Goal: Information Seeking & Learning: Learn about a topic

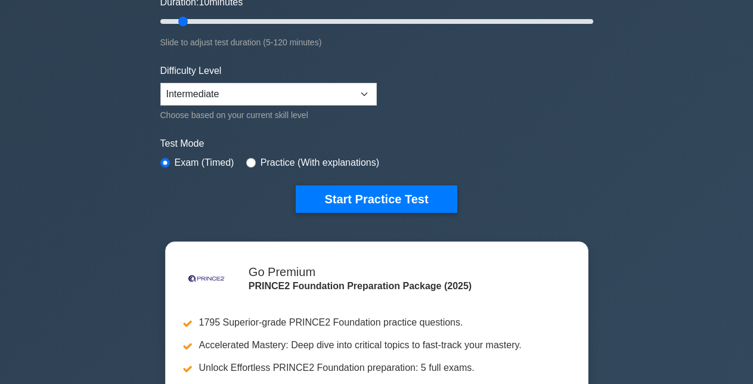
scroll to position [239, 0]
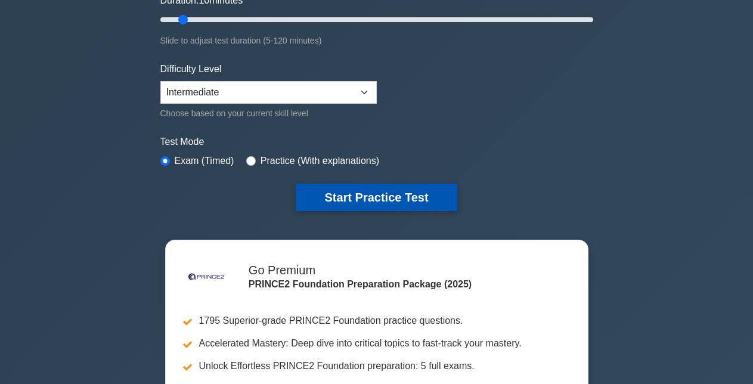
click at [430, 197] on button "Start Practice Test" at bounding box center [376, 197] width 161 height 27
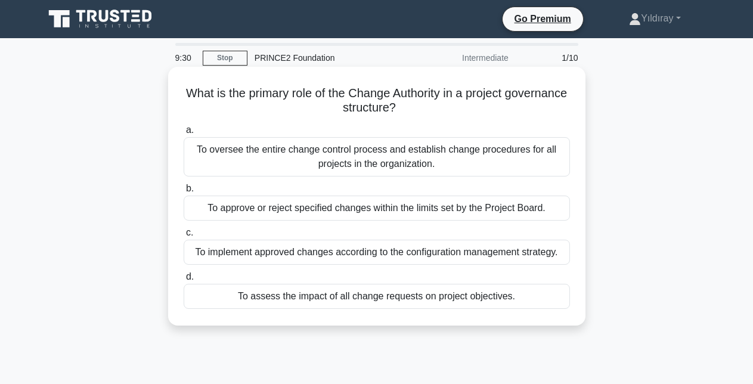
click at [508, 212] on div "To approve or reject specified changes within the limits set by the Project Boa…" at bounding box center [377, 208] width 387 height 25
click at [184, 193] on input "b. To approve or reject specified changes within the limits set by the Project …" at bounding box center [184, 189] width 0 height 8
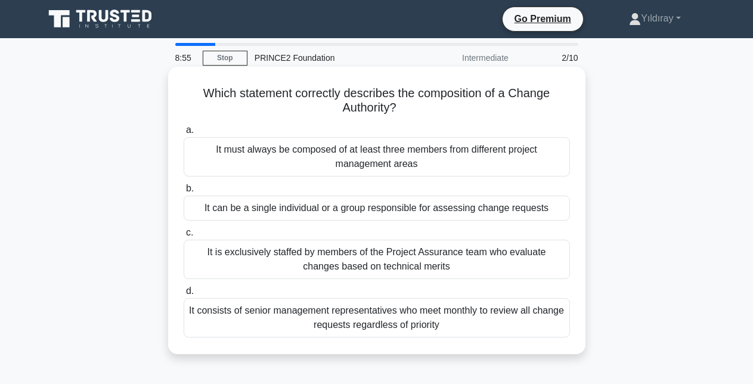
click at [532, 208] on div "It can be a single individual or a group responsible for assessing change reque…" at bounding box center [377, 208] width 387 height 25
click at [184, 193] on input "b. It can be a single individual or a group responsible for assessing change re…" at bounding box center [184, 189] width 0 height 8
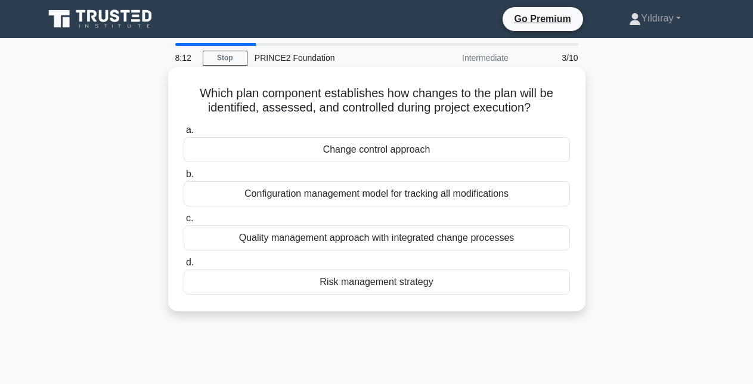
click at [426, 152] on div "Change control approach" at bounding box center [377, 149] width 387 height 25
click at [184, 134] on input "a. Change control approach" at bounding box center [184, 130] width 0 height 8
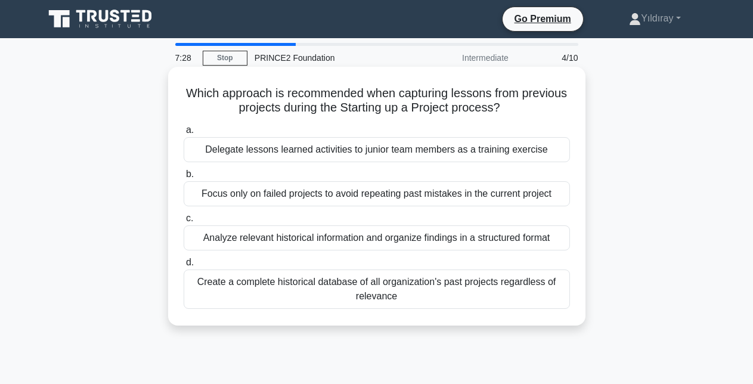
click at [533, 243] on div "Analyze relevant historical information and organize findings in a structured f…" at bounding box center [377, 238] width 387 height 25
click at [184, 223] on input "c. Analyze relevant historical information and organize findings in a structure…" at bounding box center [184, 219] width 0 height 8
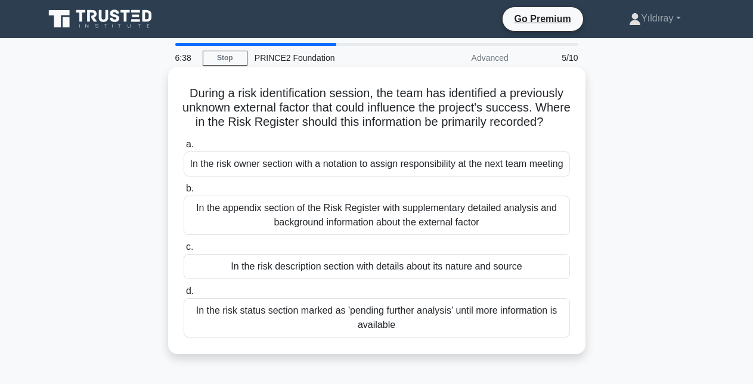
click at [523, 338] on div "In the risk status section marked as 'pending further analysis' until more info…" at bounding box center [377, 317] width 387 height 39
click at [184, 295] on input "d. In the risk status section marked as 'pending further analysis' until more i…" at bounding box center [184, 292] width 0 height 8
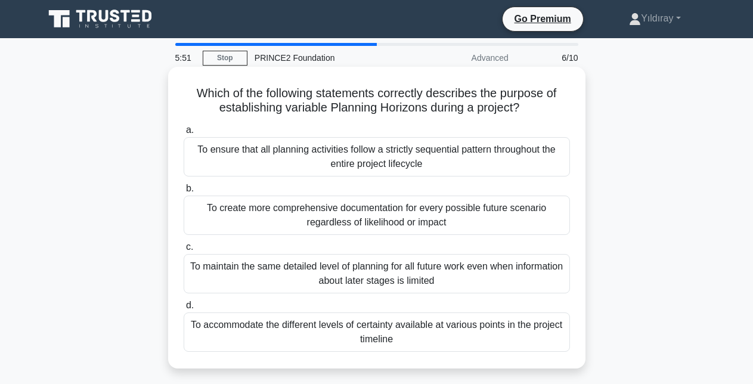
click at [536, 330] on div "To accommodate the different levels of certainty available at various points in…" at bounding box center [377, 332] width 387 height 39
click at [184, 310] on input "d. To accommodate the different levels of certainty available at various points…" at bounding box center [184, 306] width 0 height 8
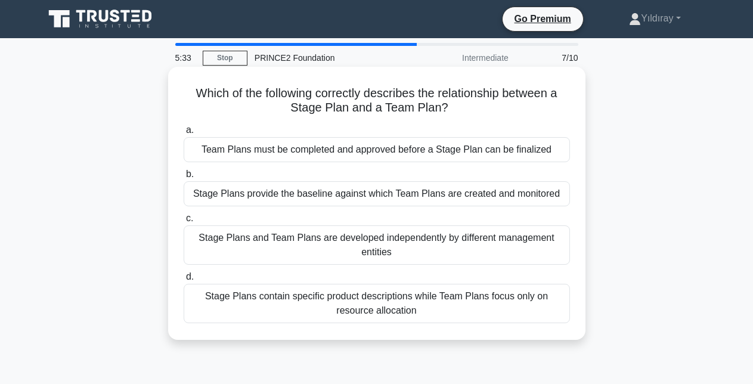
click at [556, 193] on div "Stage Plans provide the baseline against which Team Plans are created and monit…" at bounding box center [377, 193] width 387 height 25
click at [184, 178] on input "b. Stage Plans provide the baseline against which Team Plans are created and mo…" at bounding box center [184, 175] width 0 height 8
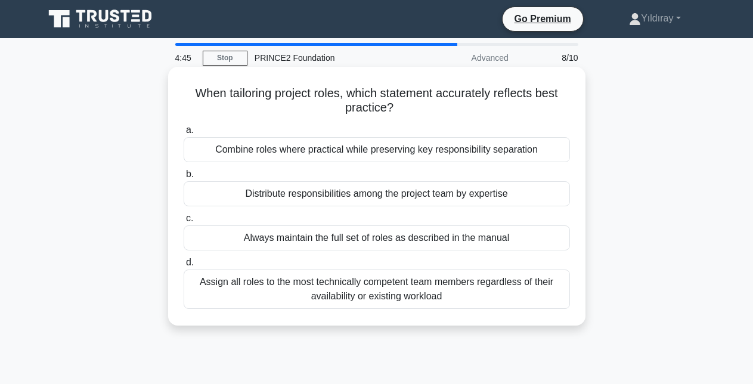
click at [533, 191] on div "Distribute responsibilities among the project team by expertise" at bounding box center [377, 193] width 387 height 25
click at [184, 178] on input "b. Distribute responsibilities among the project team by expertise" at bounding box center [184, 175] width 0 height 8
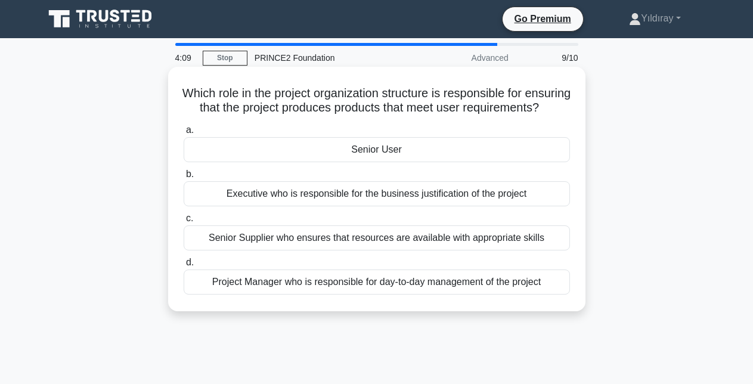
click at [494, 162] on div "Senior User" at bounding box center [377, 149] width 387 height 25
click at [184, 134] on input "a. Senior User" at bounding box center [184, 130] width 0 height 8
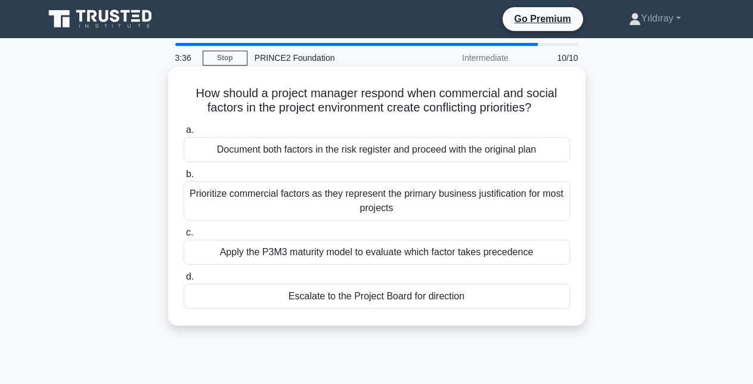
click at [555, 198] on div "Prioritize commercial factors as they represent the primary business justificat…" at bounding box center [377, 200] width 387 height 39
click at [184, 178] on input "b. Prioritize commercial factors as they represent the primary business justifi…" at bounding box center [184, 175] width 0 height 8
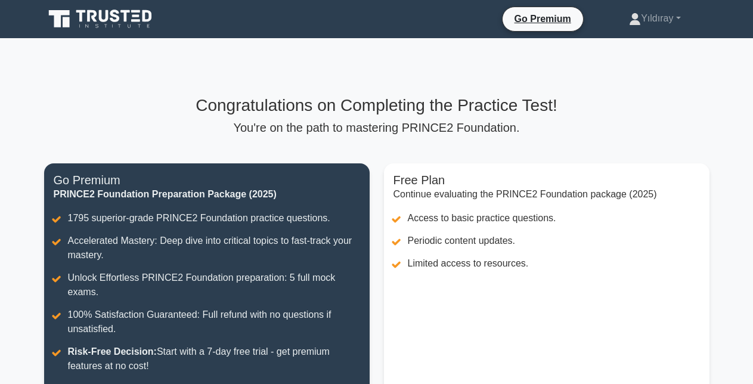
click at [721, 200] on main "Congratulations on Completing the Practice Test! You're on the path to masterin…" at bounding box center [376, 272] width 753 height 469
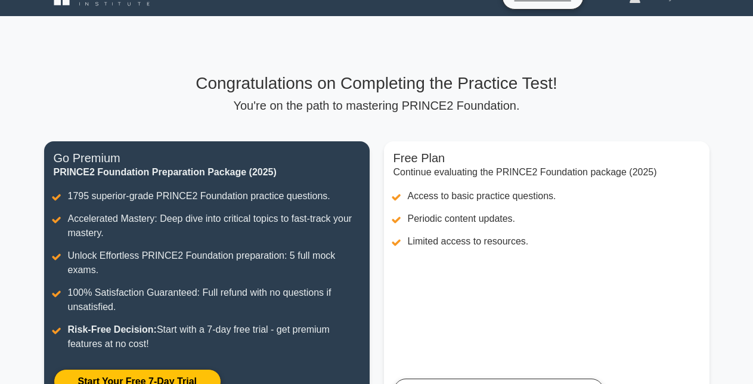
scroll to position [24, 0]
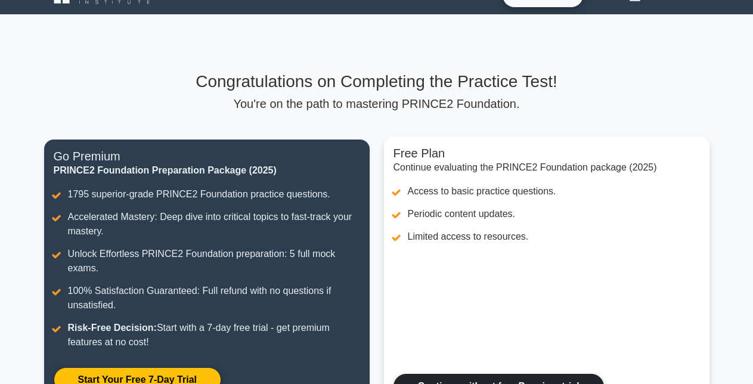
click at [505, 374] on link "Continue without free Premium trial" at bounding box center [499, 386] width 211 height 25
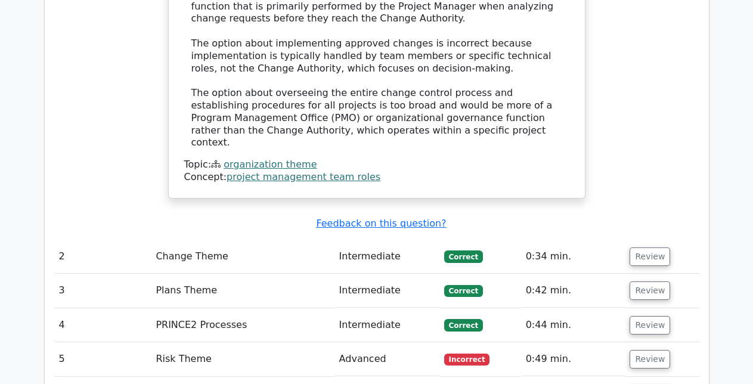
scroll to position [1456, 0]
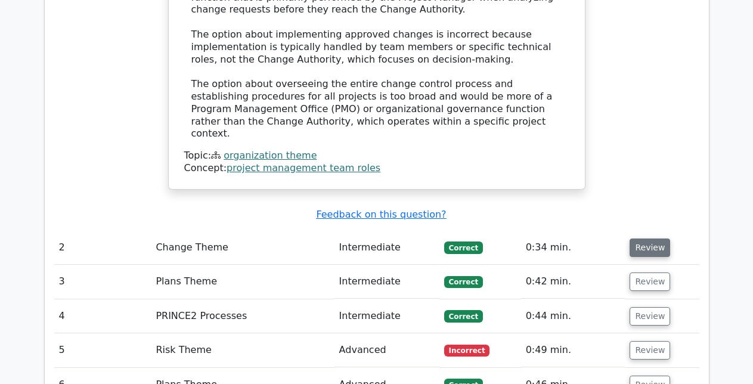
click at [643, 239] on button "Review" at bounding box center [650, 248] width 41 height 18
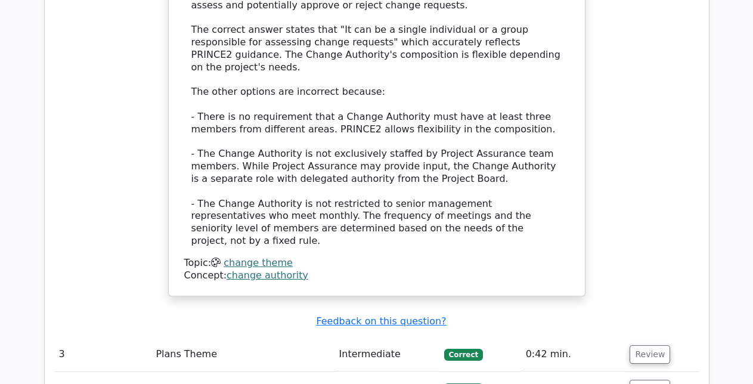
scroll to position [2076, 0]
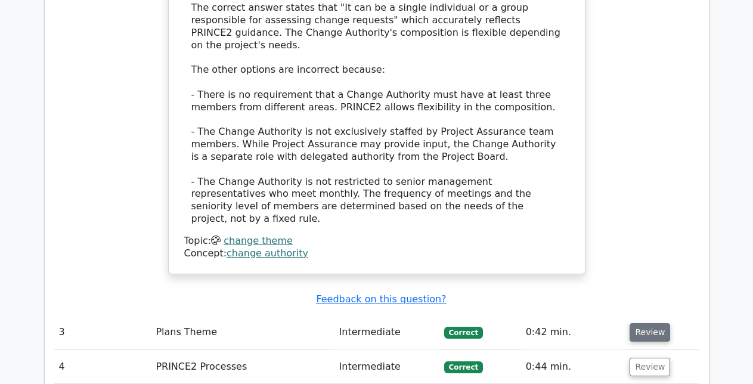
click at [650, 323] on button "Review" at bounding box center [650, 332] width 41 height 18
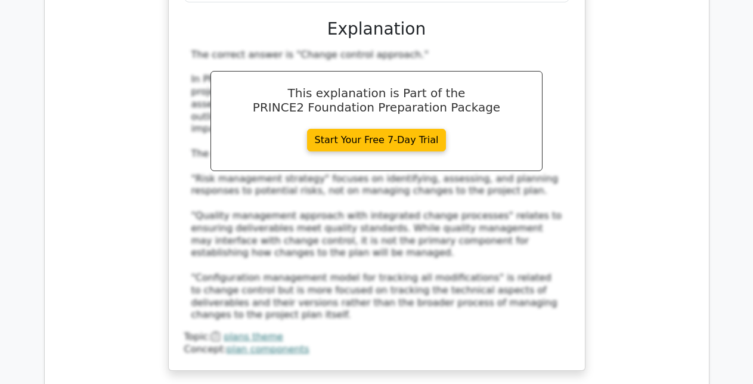
scroll to position [2649, 0]
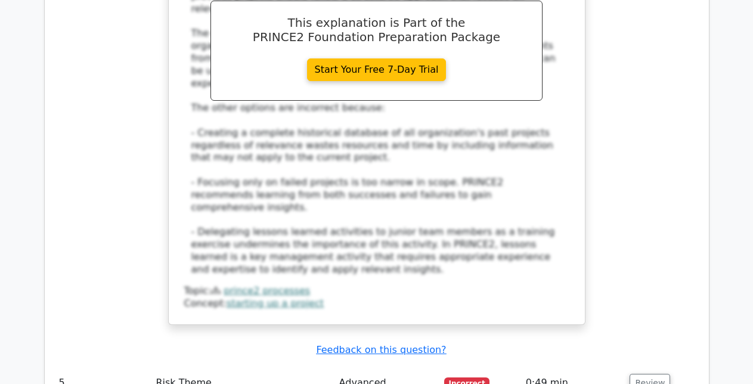
scroll to position [3412, 0]
click at [641, 373] on button "Review" at bounding box center [650, 382] width 41 height 18
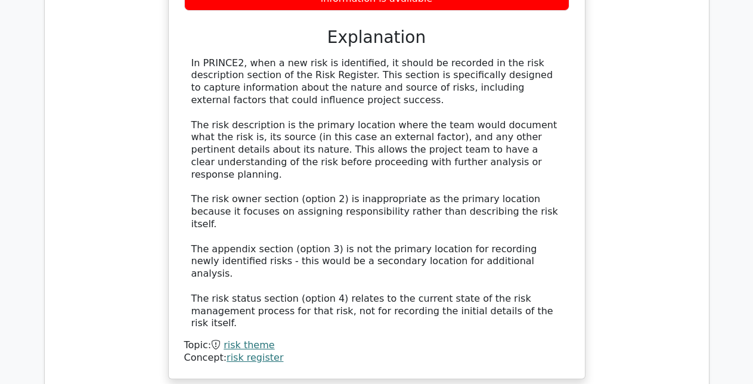
scroll to position [4081, 0]
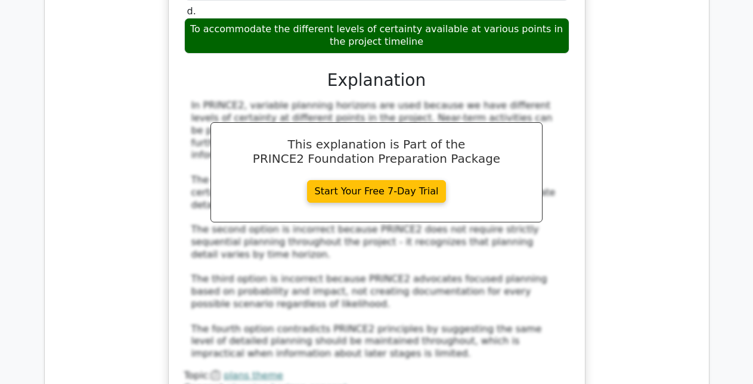
scroll to position [4773, 0]
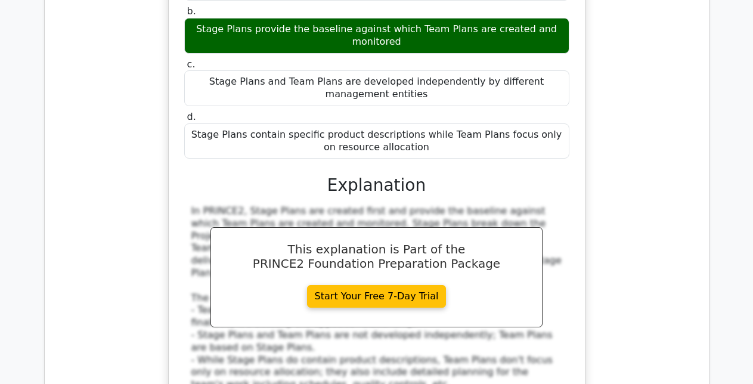
scroll to position [5345, 0]
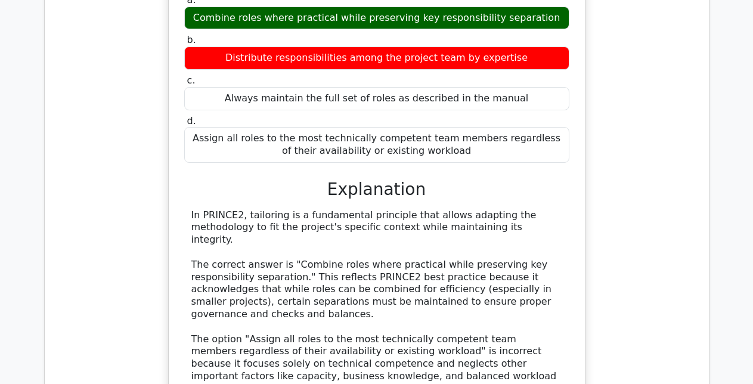
scroll to position [5942, 0]
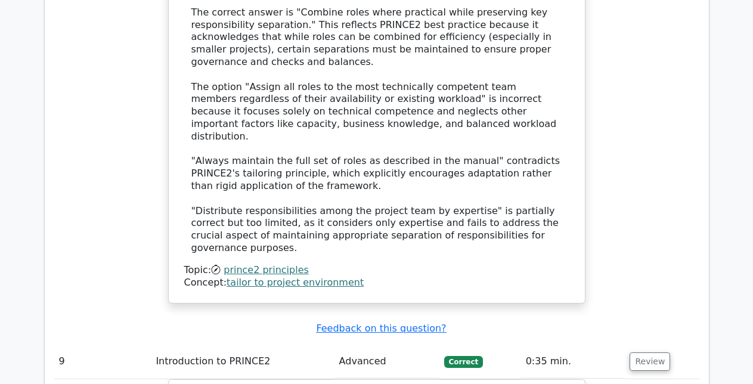
scroll to position [6204, 0]
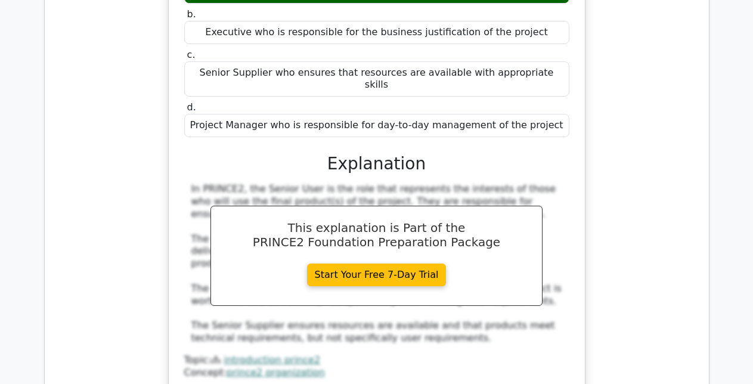
scroll to position [6658, 0]
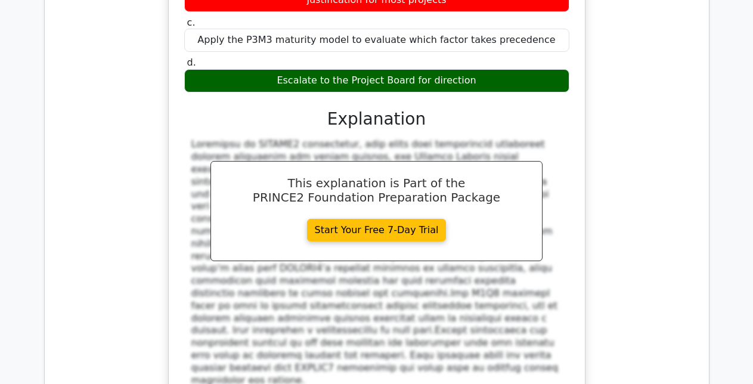
scroll to position [7445, 0]
